Goal: Task Accomplishment & Management: Manage account settings

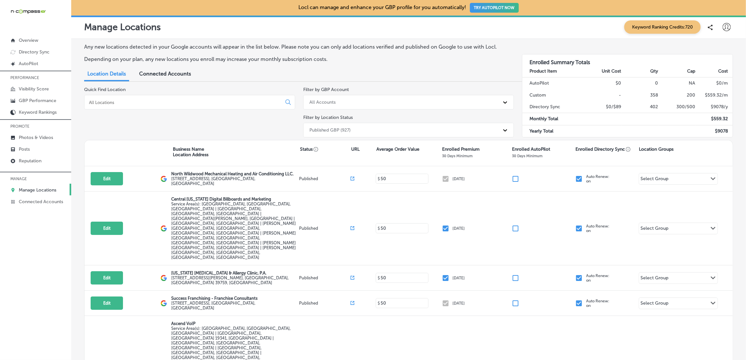
click at [129, 96] on div at bounding box center [189, 102] width 211 height 15
click at [128, 102] on input at bounding box center [184, 102] width 192 height 6
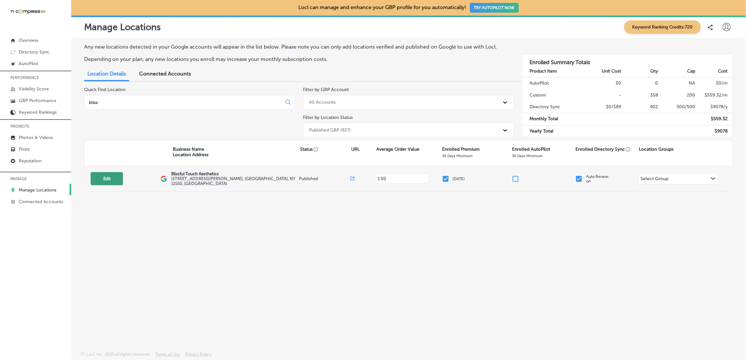
type input "bliss"
click at [103, 175] on button "Edit" at bounding box center [107, 178] width 32 height 13
select select "US"
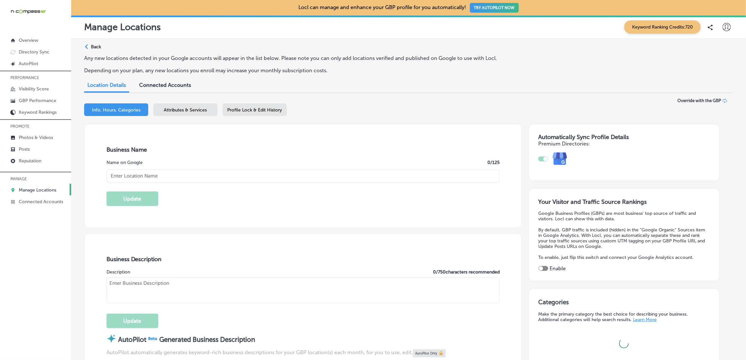
type textarea "Blissful Touch Aesthetics is a body contour salon that offers non-invasive trea…"
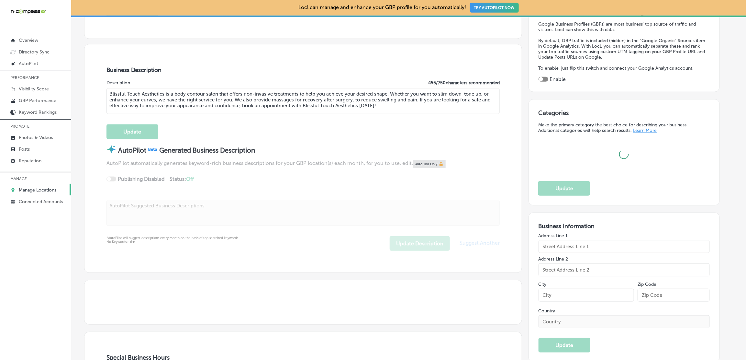
scroll to position [193, 0]
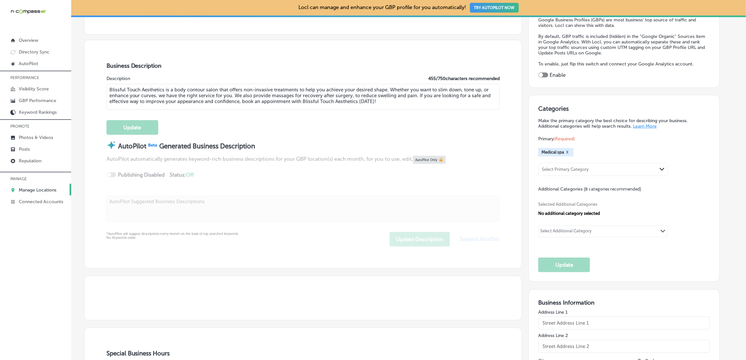
checkbox input "true"
type input "[PHONE_NUMBER]"
type input "[URL][DOMAIN_NAME]"
type input "Blissful Touch Aesthetics"
type input "[STREET_ADDRESS][PERSON_NAME]"
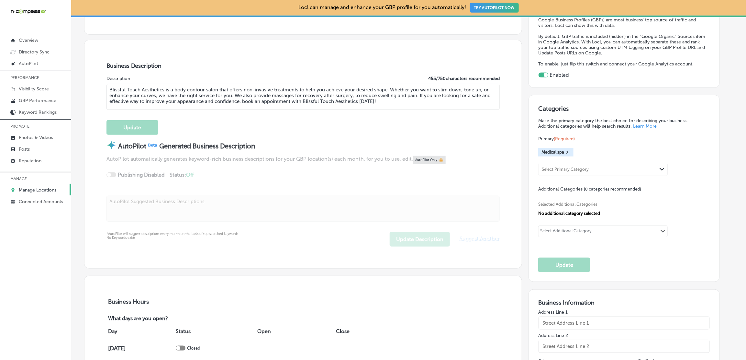
type input "Hempstead"
type input "11550"
type input "US"
click at [568, 149] on button "X" at bounding box center [567, 151] width 6 height 5
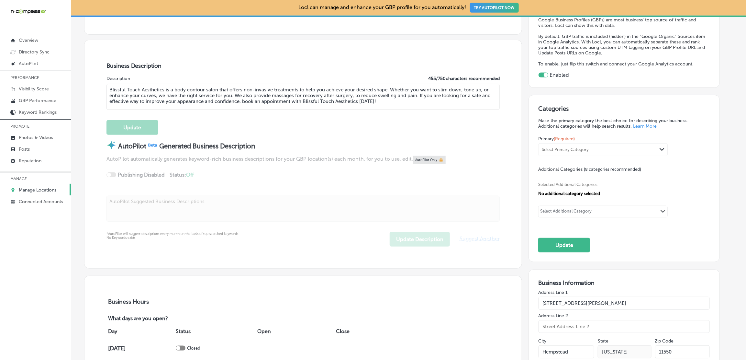
click at [568, 152] on div "Select Primary Category" at bounding box center [597, 149] width 118 height 9
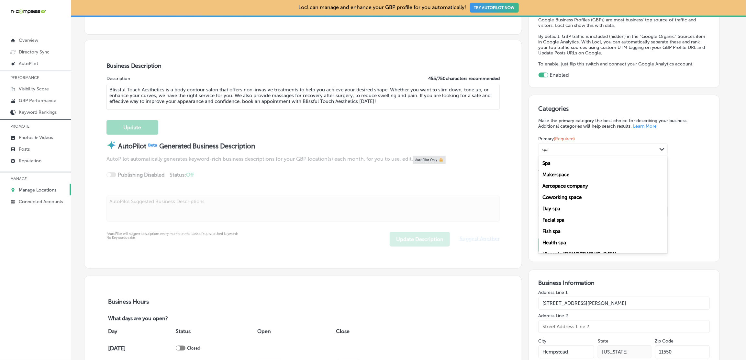
click at [558, 162] on div "Spa" at bounding box center [602, 162] width 129 height 11
type input "spa"
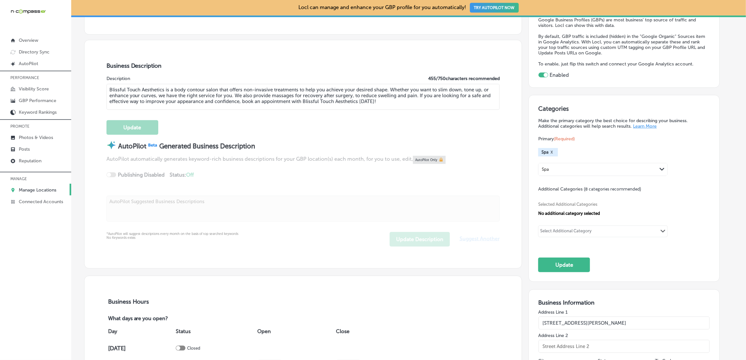
click at [557, 227] on div "Select Additional Category" at bounding box center [565, 231] width 55 height 9
type input "b"
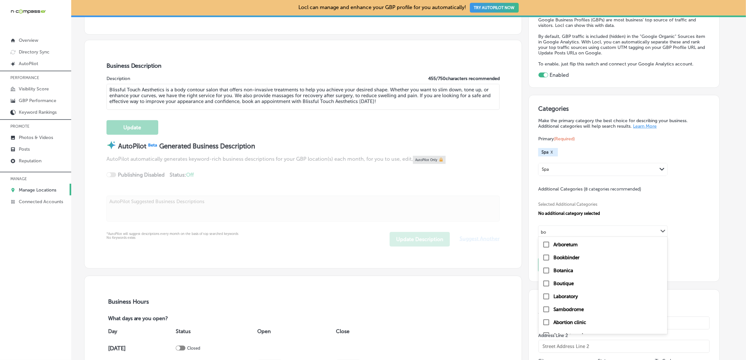
type input "b"
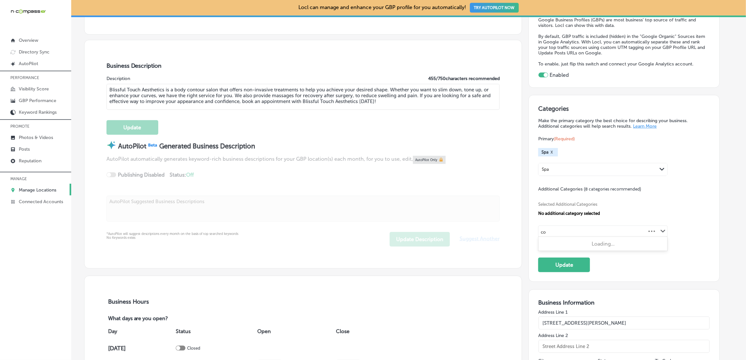
type input "c"
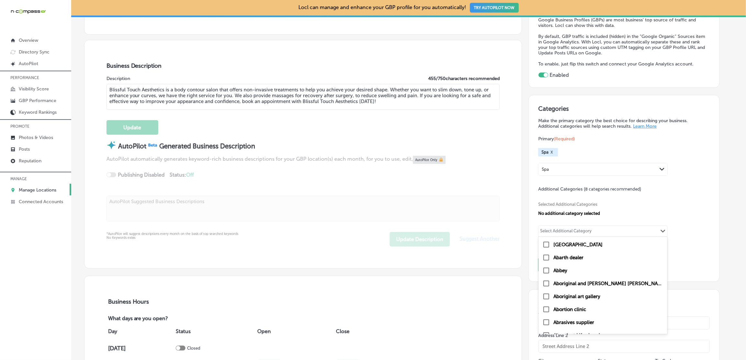
click at [671, 187] on div "Additional Categories (8 categories recommended) Selected Additional Categories…" at bounding box center [623, 215] width 171 height 60
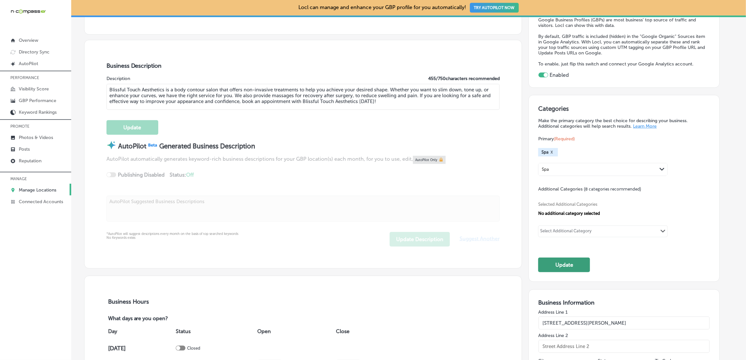
click at [561, 259] on button "Update" at bounding box center [564, 264] width 52 height 15
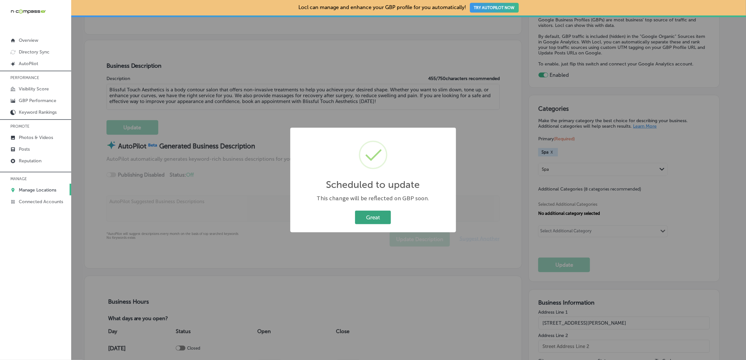
click at [373, 218] on button "Great" at bounding box center [373, 216] width 36 height 13
